Goal: Information Seeking & Learning: Learn about a topic

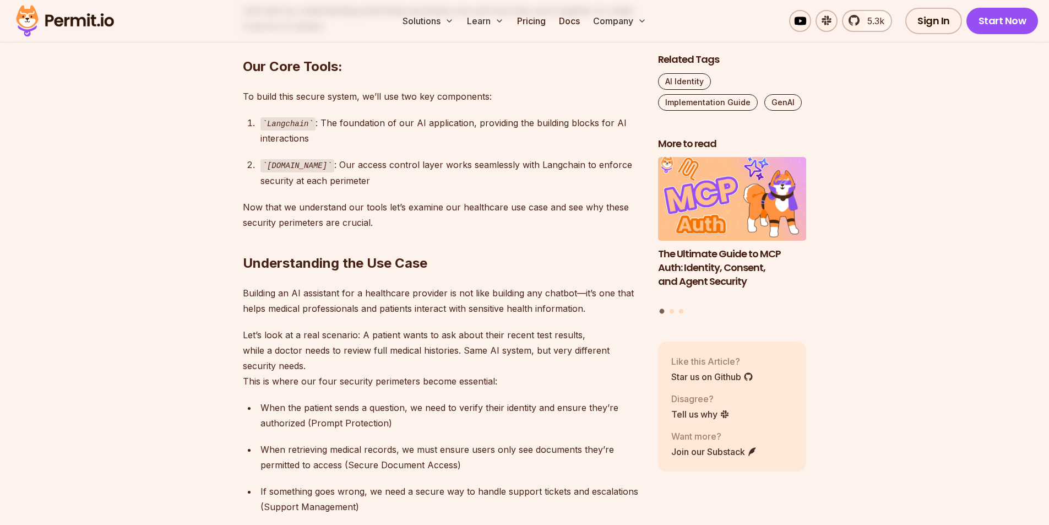
scroll to position [1046, 0]
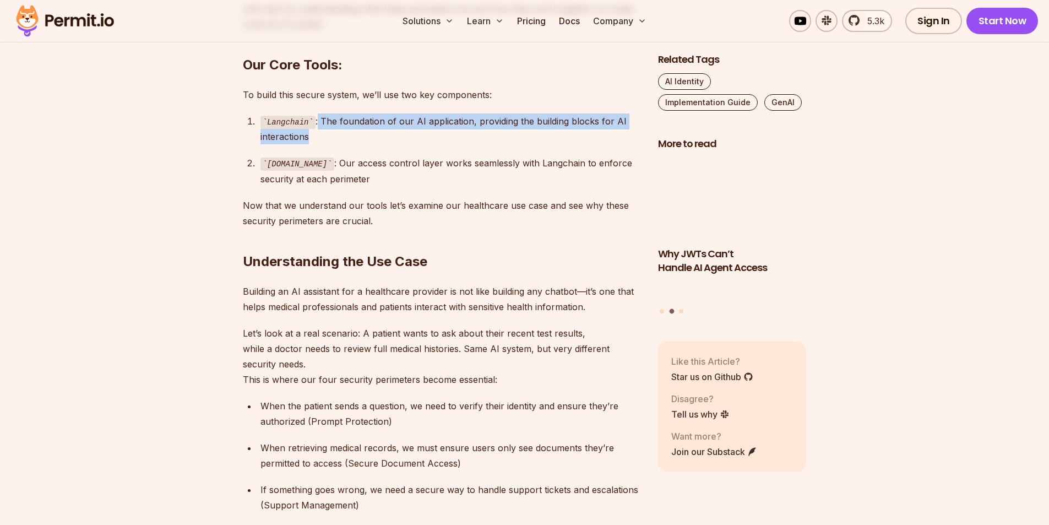
drag, startPoint x: 314, startPoint y: 124, endPoint x: 505, endPoint y: 139, distance: 192.1
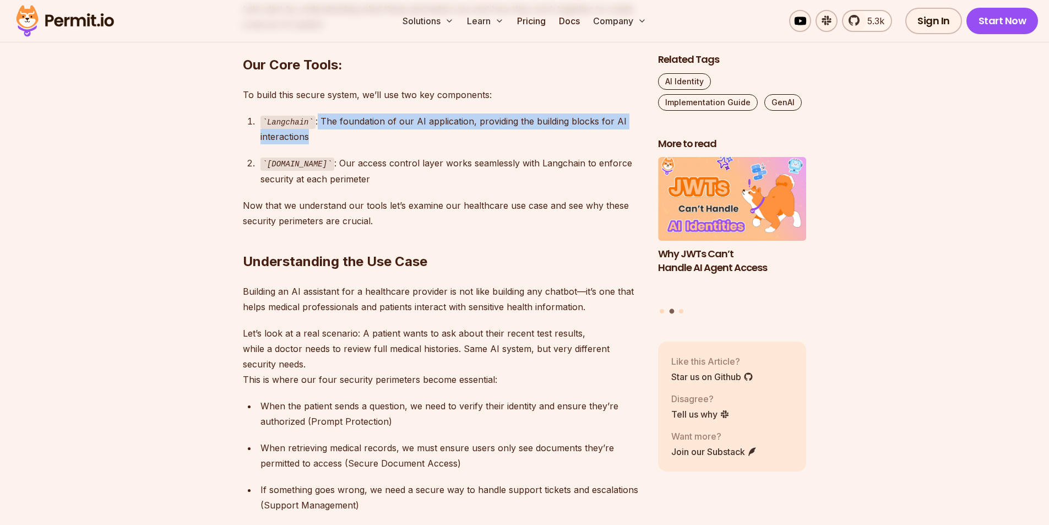
click at [506, 139] on div "Langchain : The foundation of our AI application, providing the building blocks…" at bounding box center [450, 128] width 380 height 31
drag, startPoint x: 505, startPoint y: 139, endPoint x: 500, endPoint y: 141, distance: 5.7
click at [505, 140] on div "Langchain : The foundation of our AI application, providing the building blocks…" at bounding box center [450, 128] width 380 height 31
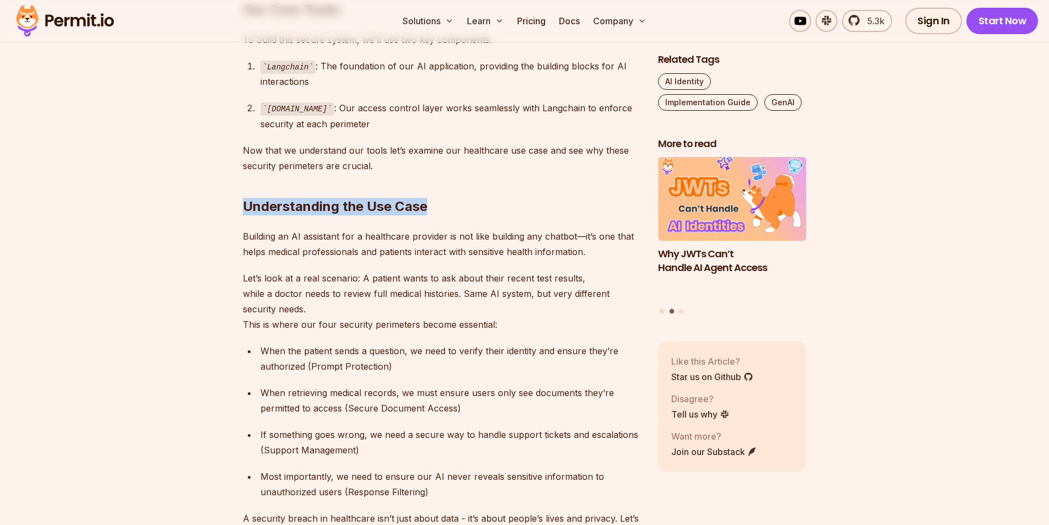
drag, startPoint x: 237, startPoint y: 207, endPoint x: 432, endPoint y: 207, distance: 194.9
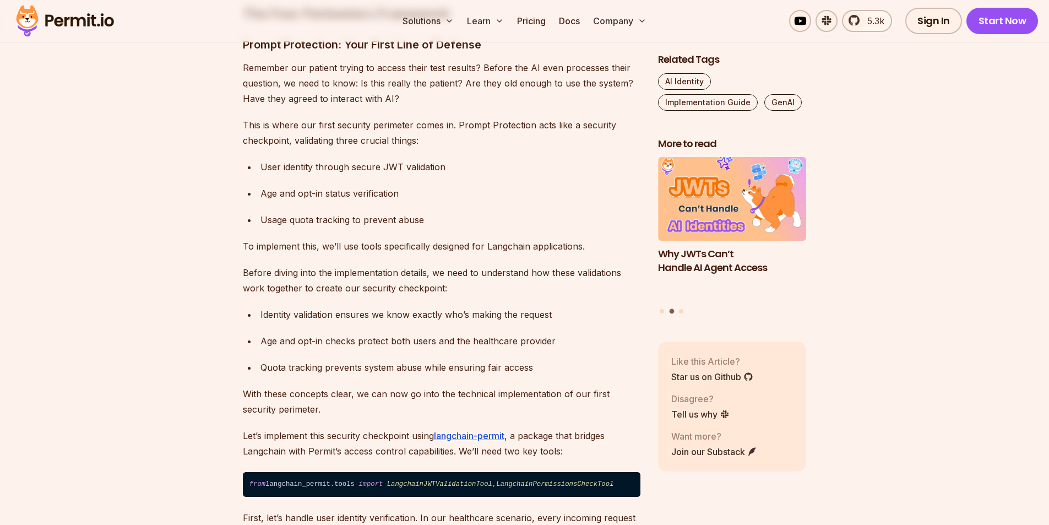
scroll to position [1706, 0]
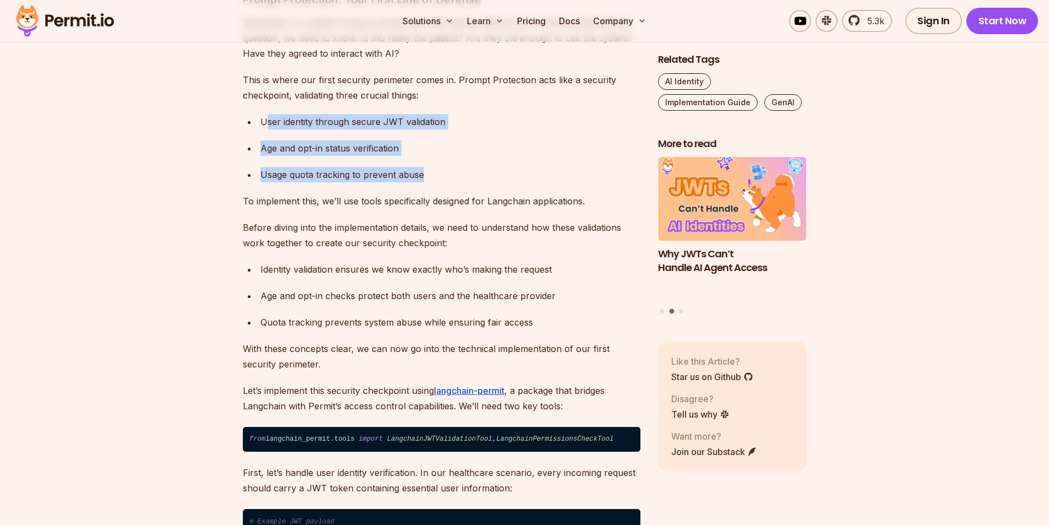
drag, startPoint x: 265, startPoint y: 120, endPoint x: 456, endPoint y: 178, distance: 199.7
click at [456, 178] on ul "User identity through secure JWT validation Age and opt-in status verification …" at bounding box center [441, 148] width 397 height 68
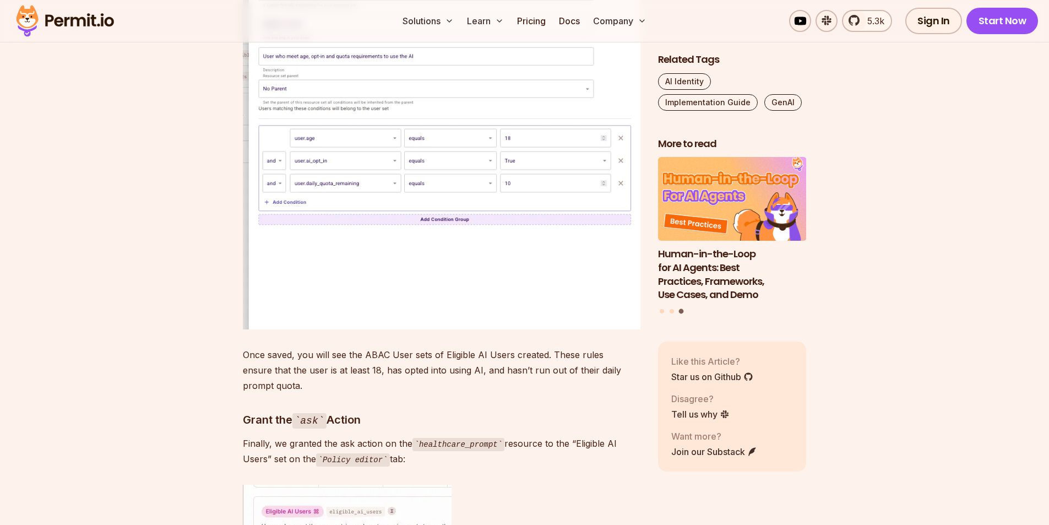
scroll to position [5284, 0]
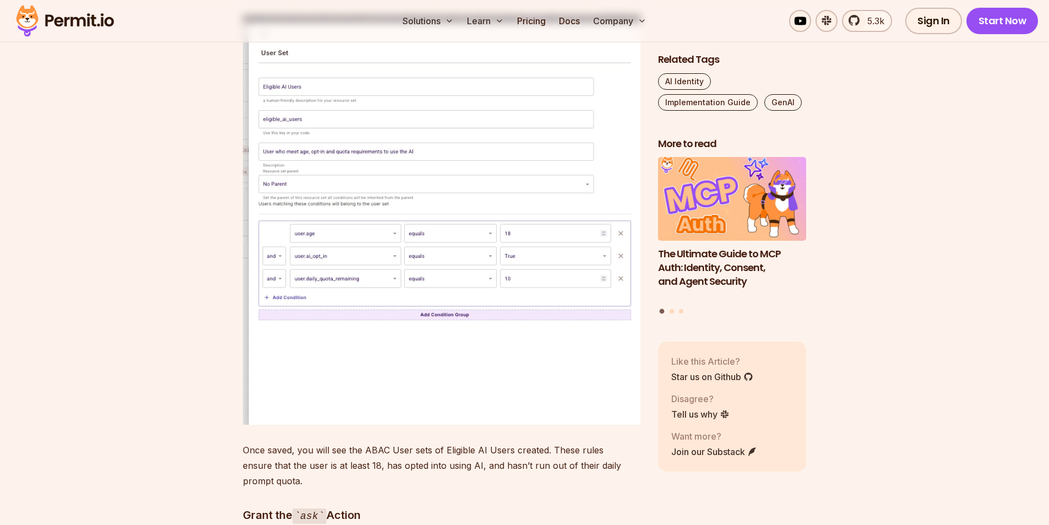
drag, startPoint x: 242, startPoint y: 127, endPoint x: 490, endPoint y: 172, distance: 251.8
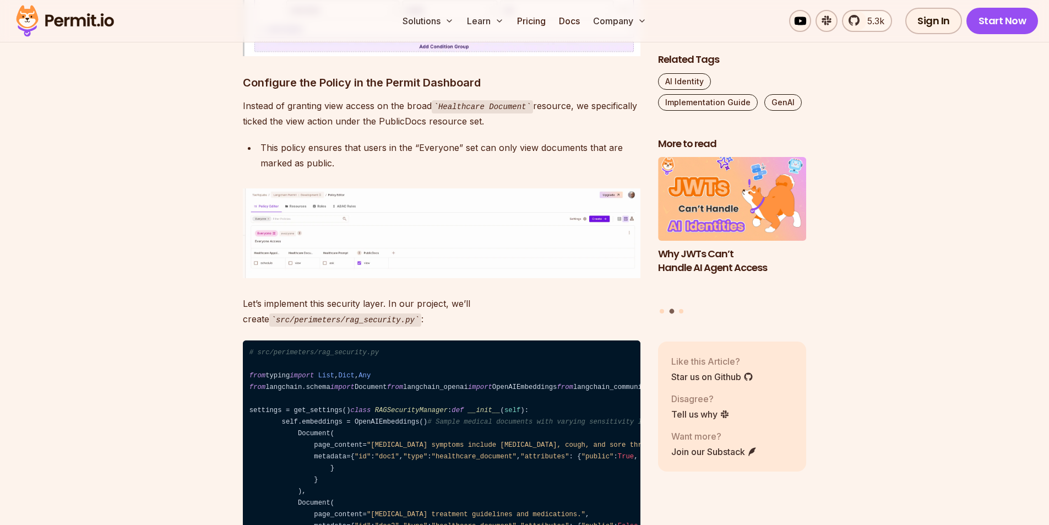
scroll to position [7431, 0]
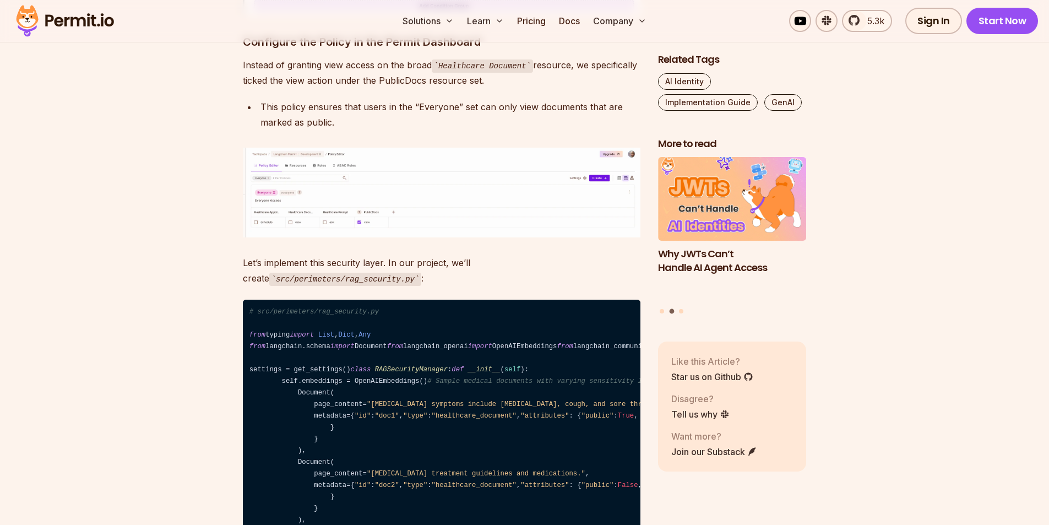
drag, startPoint x: 330, startPoint y: 109, endPoint x: 583, endPoint y: 115, distance: 253.8
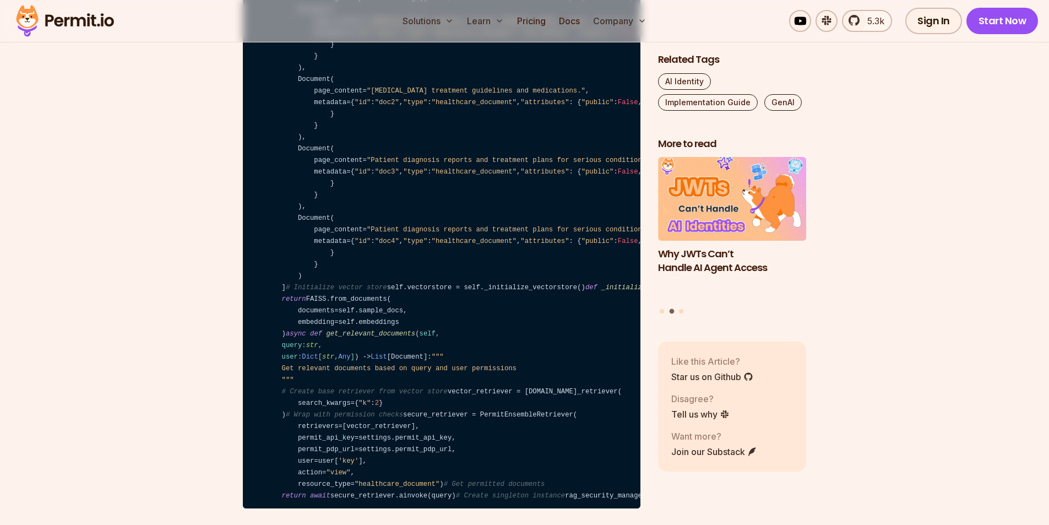
scroll to position [7816, 0]
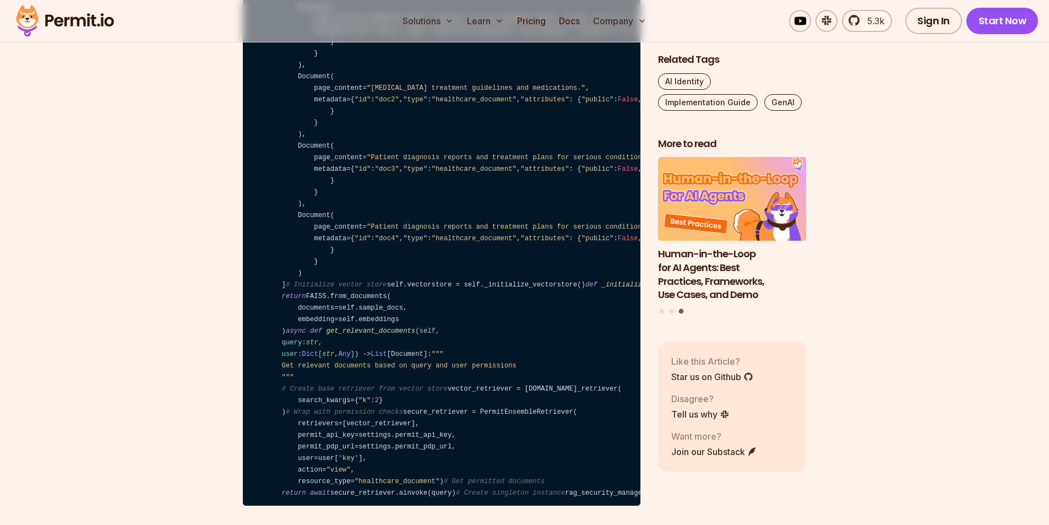
drag, startPoint x: 242, startPoint y: 78, endPoint x: 407, endPoint y: 78, distance: 164.6
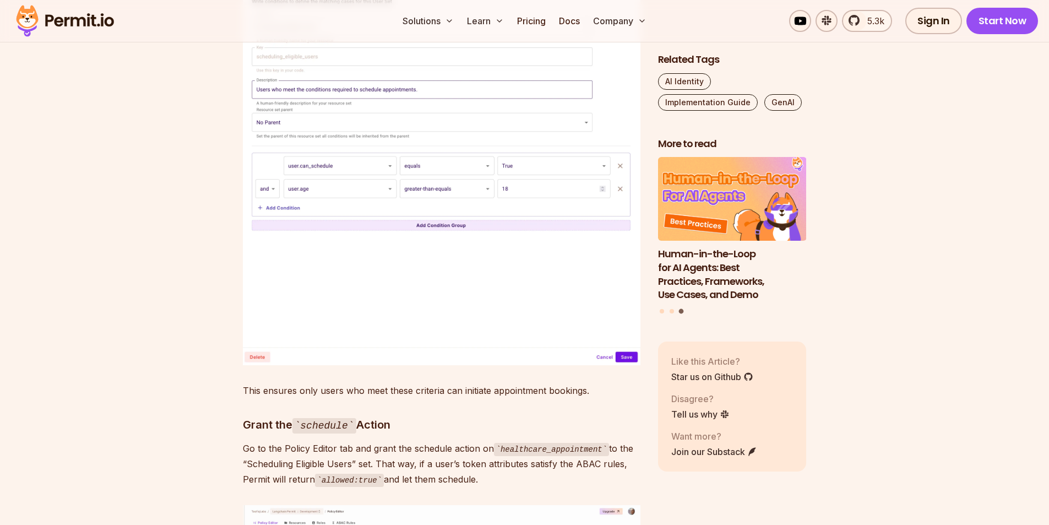
scroll to position [9963, 0]
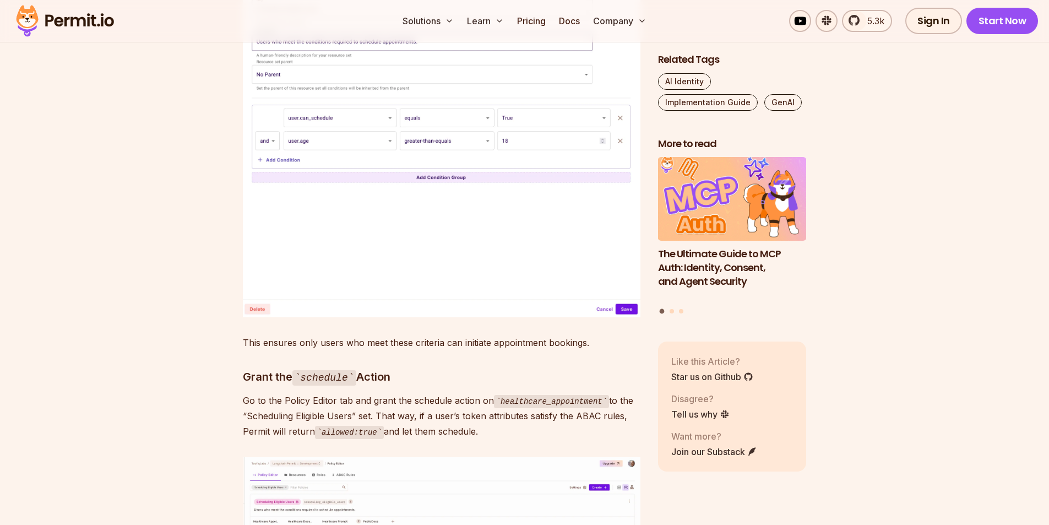
scroll to position [10128, 0]
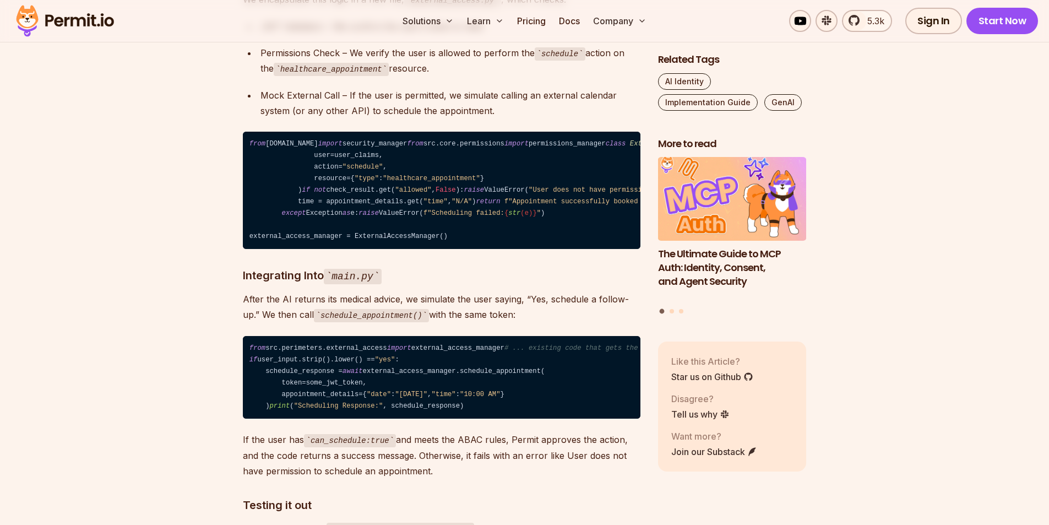
scroll to position [10733, 0]
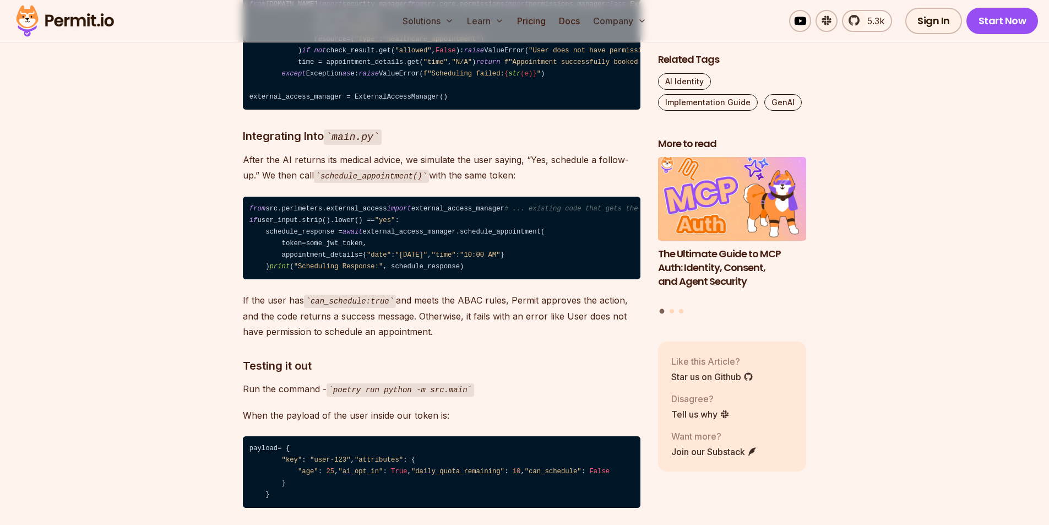
drag, startPoint x: 252, startPoint y: 119, endPoint x: 461, endPoint y: 118, distance: 209.2
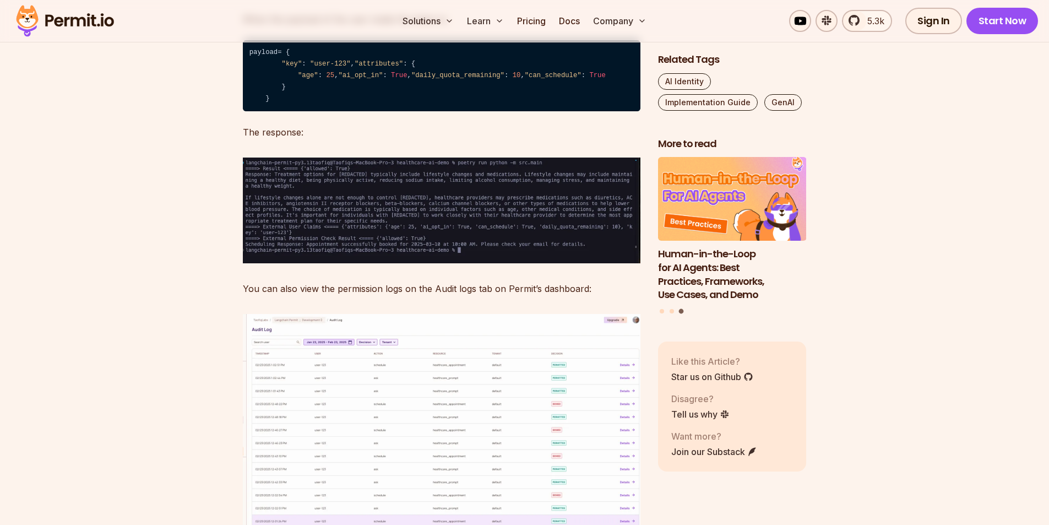
scroll to position [11339, 0]
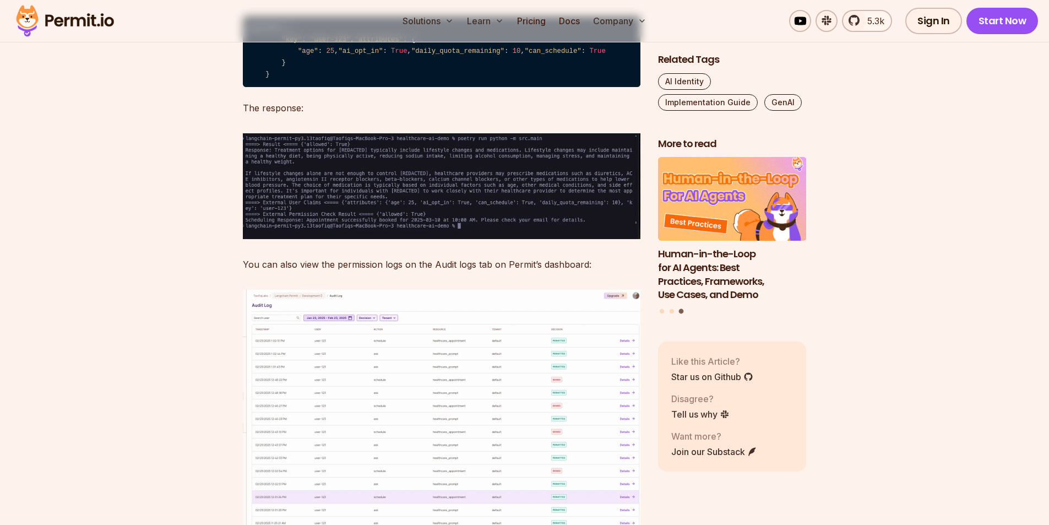
drag, startPoint x: 239, startPoint y: 181, endPoint x: 577, endPoint y: 189, distance: 338.6
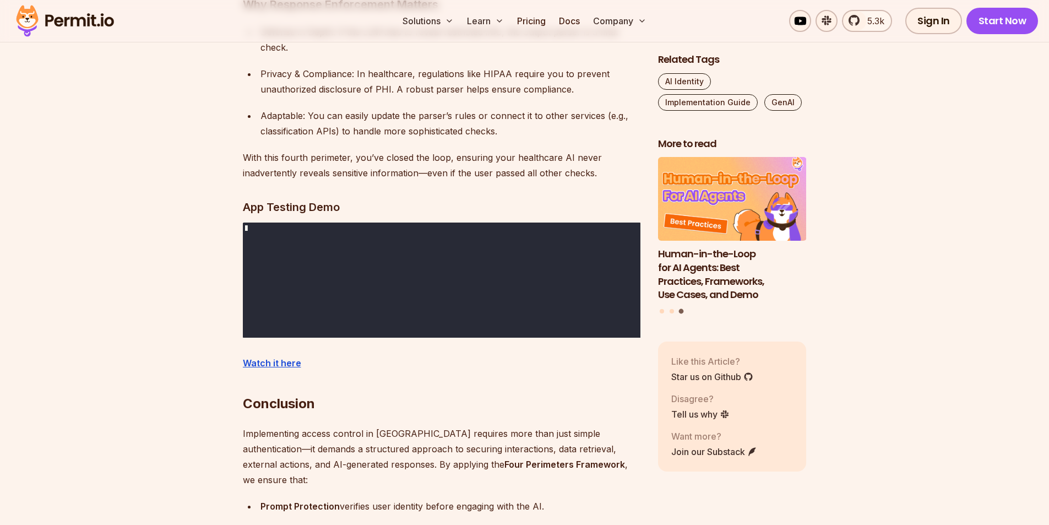
scroll to position [12660, 0]
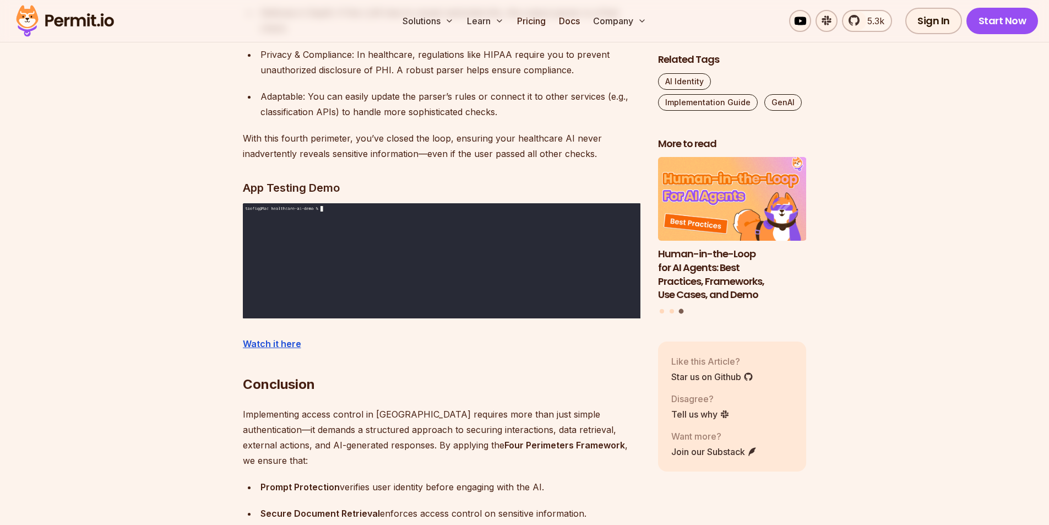
drag, startPoint x: 256, startPoint y: 168, endPoint x: 254, endPoint y: 163, distance: 6.2
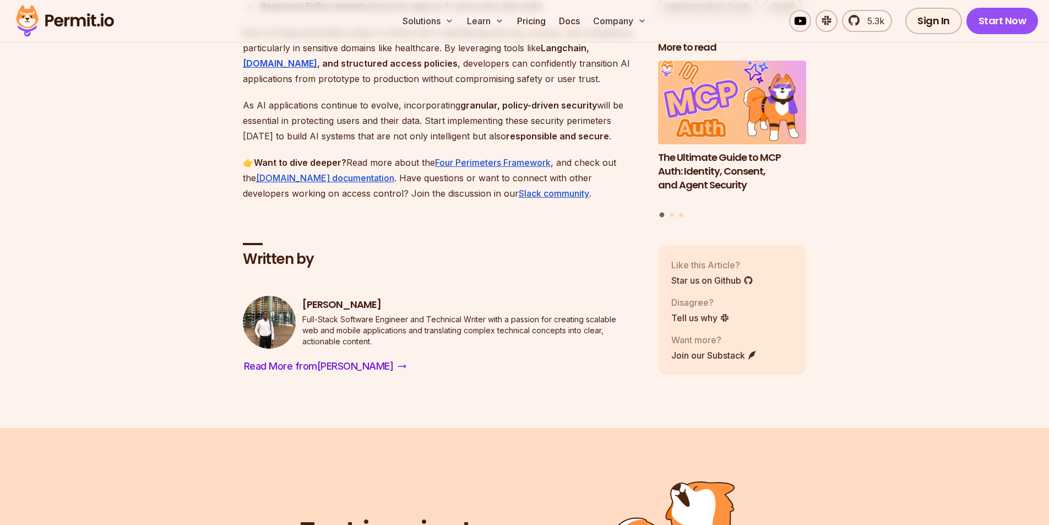
scroll to position [13155, 0]
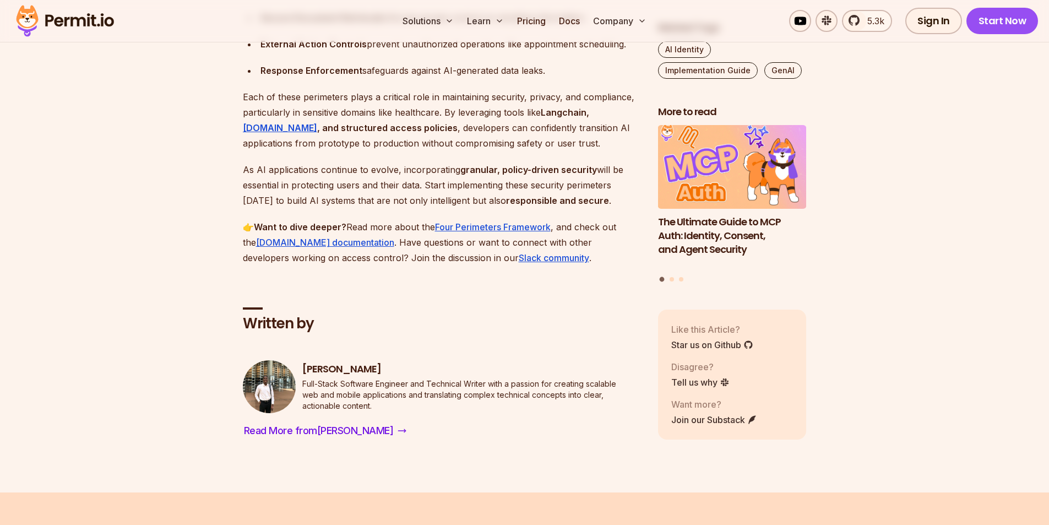
drag, startPoint x: 247, startPoint y: 137, endPoint x: 396, endPoint y: 146, distance: 149.5
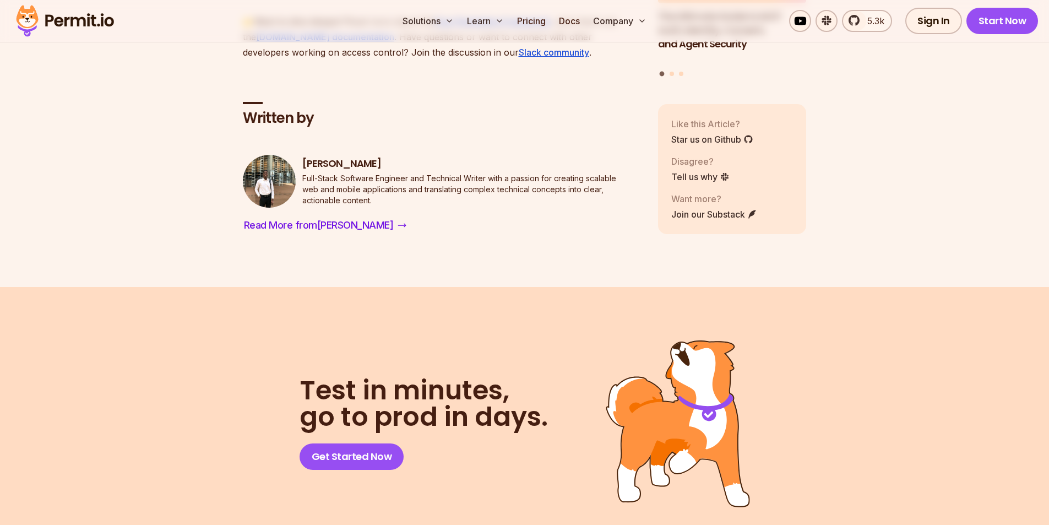
scroll to position [13375, 0]
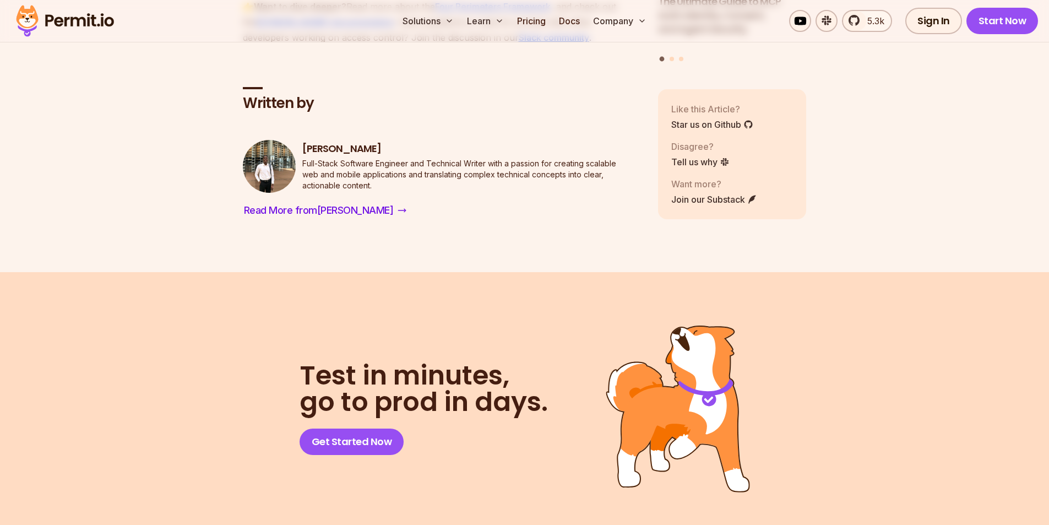
drag, startPoint x: 270, startPoint y: 214, endPoint x: 354, endPoint y: 215, distance: 84.2
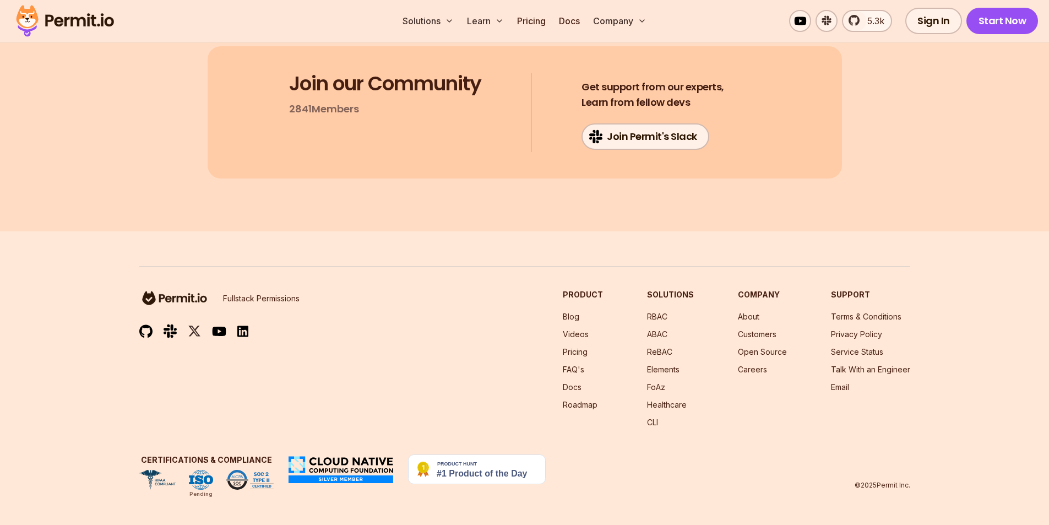
scroll to position [16017, 0]
